Goal: Navigation & Orientation: Understand site structure

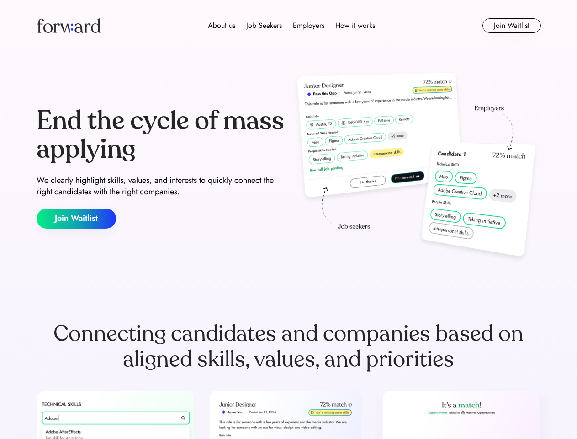
click at [288, 219] on div "End the cycle of mass applying We clearly highlight skills, values, and interes…" at bounding box center [289, 167] width 504 height 196
click at [289, 26] on div "About us Job Seekers Employers How it works" at bounding box center [291, 25] width 360 height 11
click at [69, 26] on img at bounding box center [69, 25] width 64 height 15
click at [292, 26] on div "About us Job Seekers Employers How it works" at bounding box center [291, 25] width 360 height 11
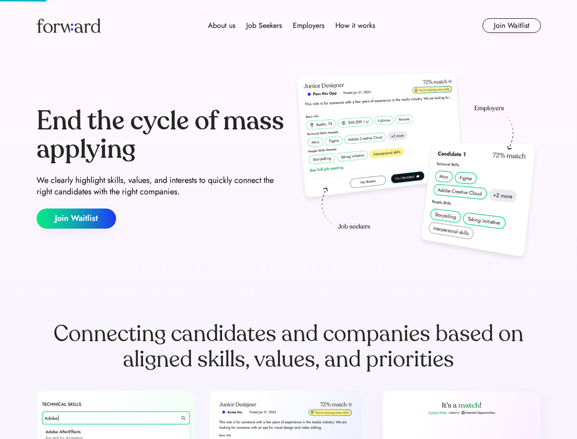
click at [222, 26] on div "About us" at bounding box center [221, 25] width 27 height 11
click at [264, 26] on div "Job Seekers" at bounding box center [264, 25] width 36 height 11
click at [308, 26] on div "Employers" at bounding box center [309, 25] width 32 height 11
click at [355, 26] on div "How it works" at bounding box center [355, 25] width 40 height 11
click at [511, 26] on button "Join Waitlist" at bounding box center [511, 25] width 58 height 15
